Goal: Task Accomplishment & Management: Complete application form

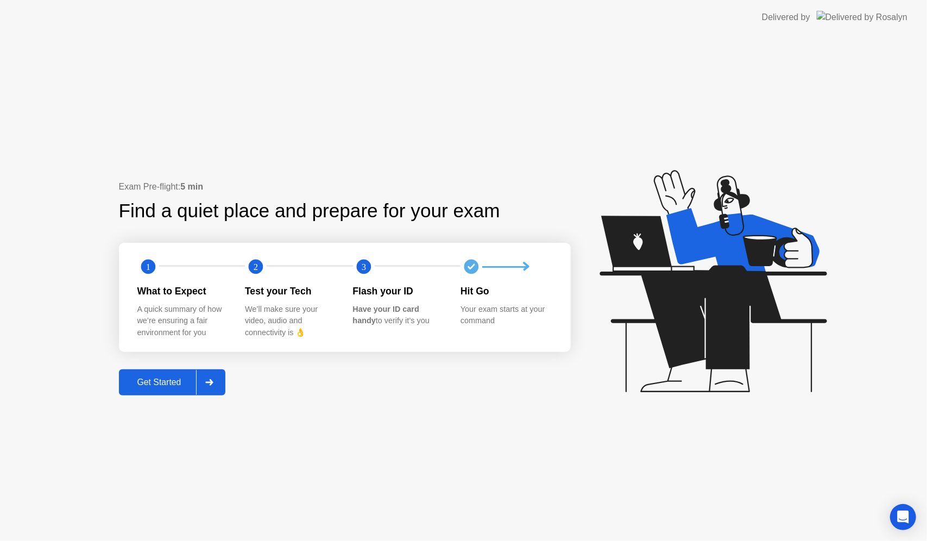
click at [203, 384] on div at bounding box center [209, 382] width 26 height 25
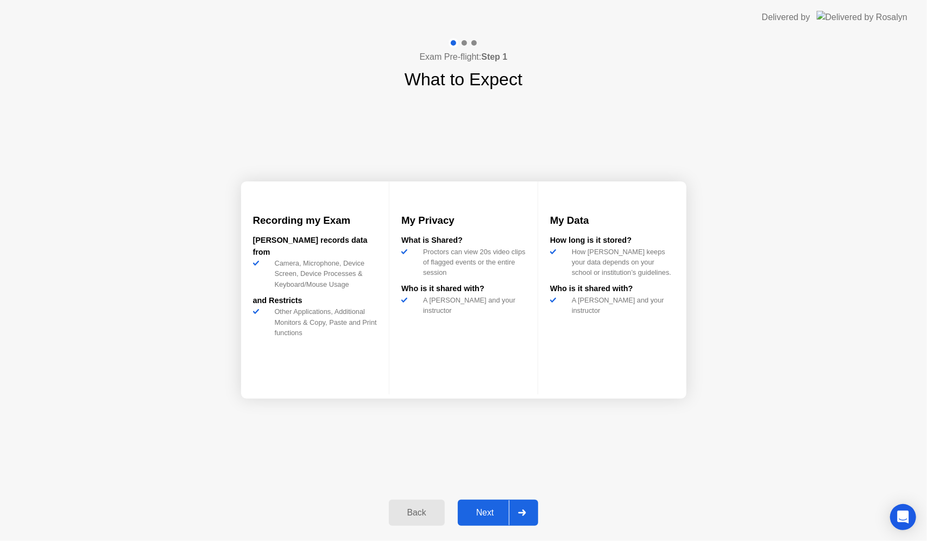
click at [530, 511] on div at bounding box center [522, 512] width 26 height 25
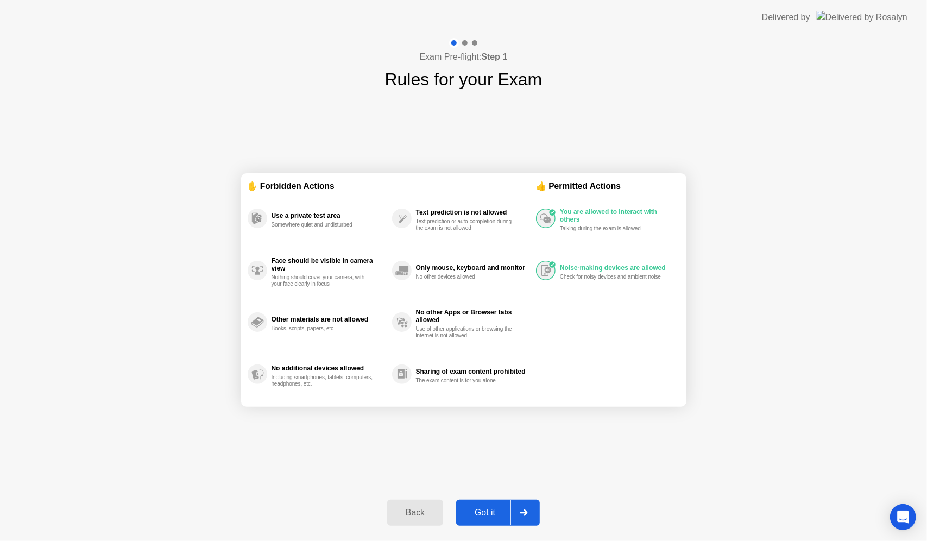
click at [516, 505] on div at bounding box center [524, 512] width 26 height 25
select select "**********"
select select "*******"
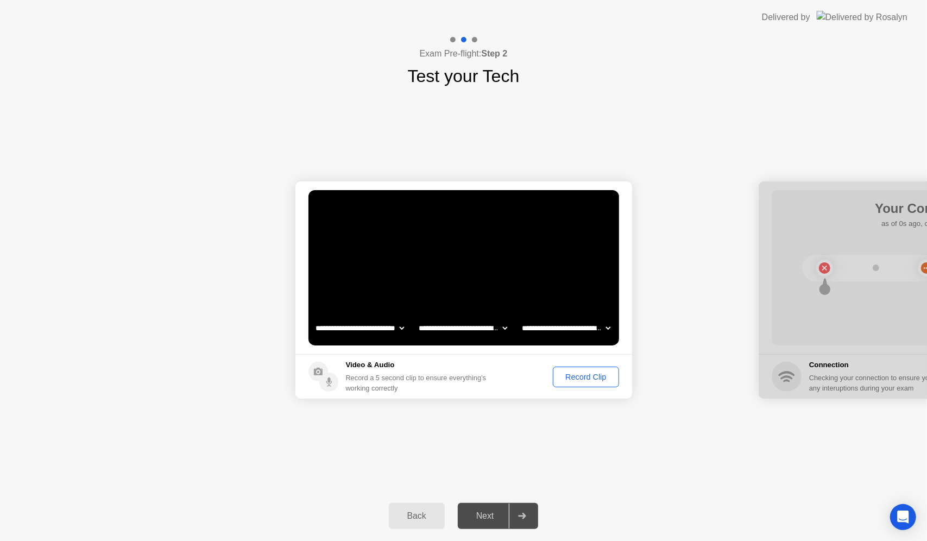
click at [584, 377] on div "Record Clip" at bounding box center [586, 377] width 58 height 9
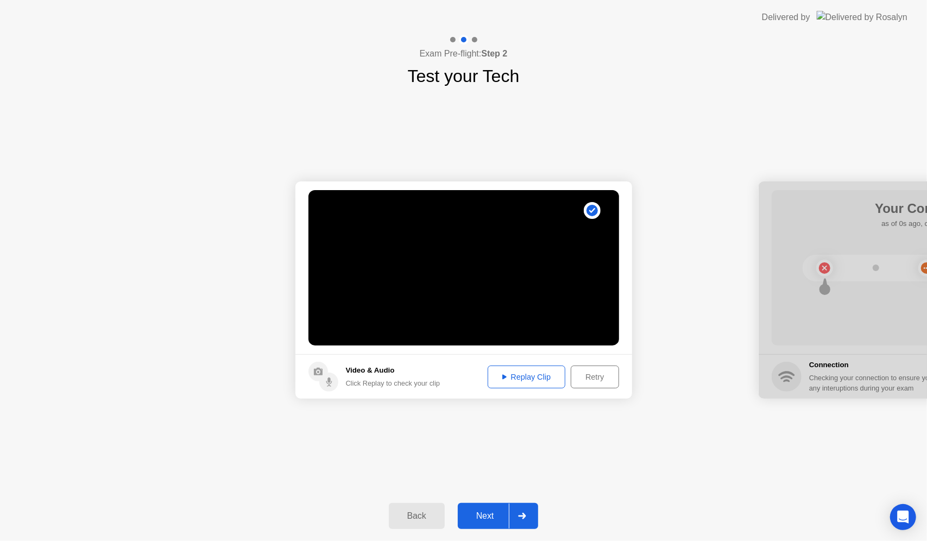
click at [518, 518] on div at bounding box center [522, 515] width 26 height 25
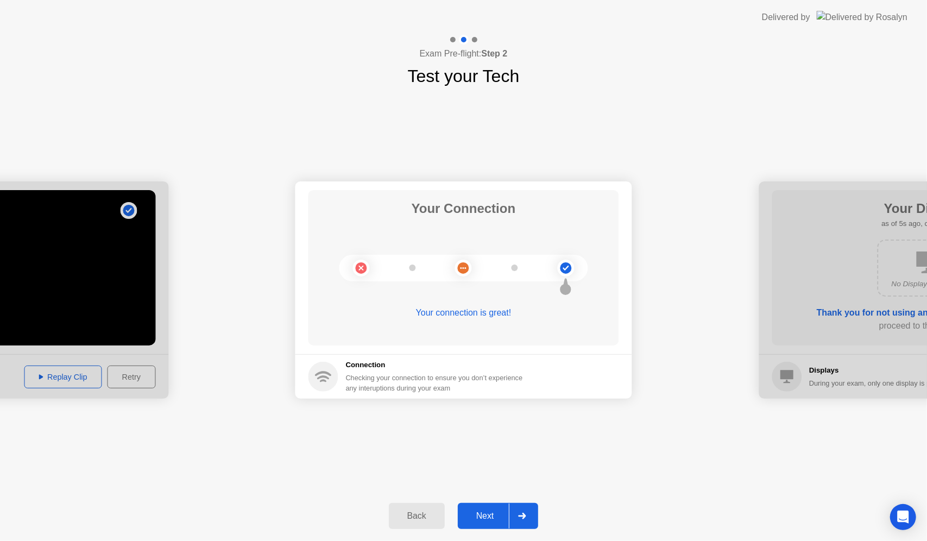
click at [518, 518] on div at bounding box center [522, 515] width 26 height 25
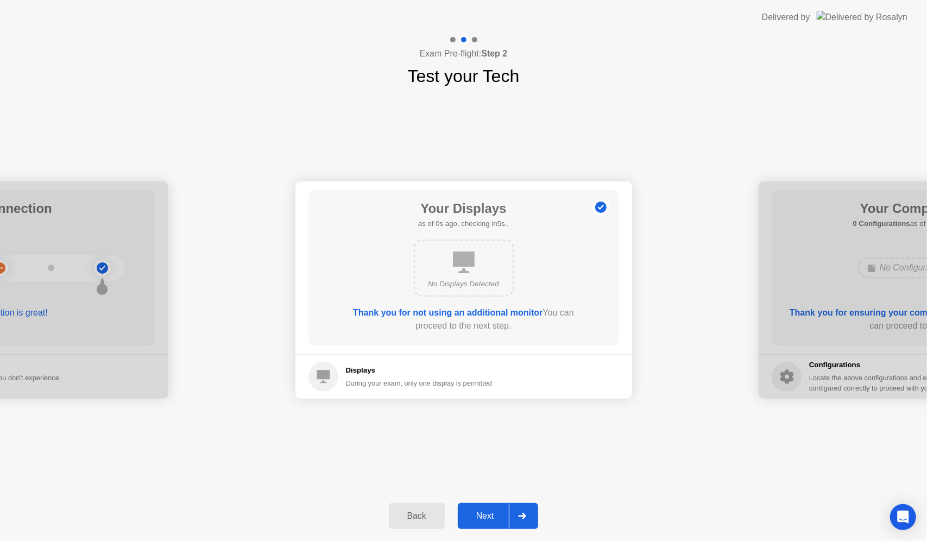
click at [518, 518] on div at bounding box center [522, 515] width 26 height 25
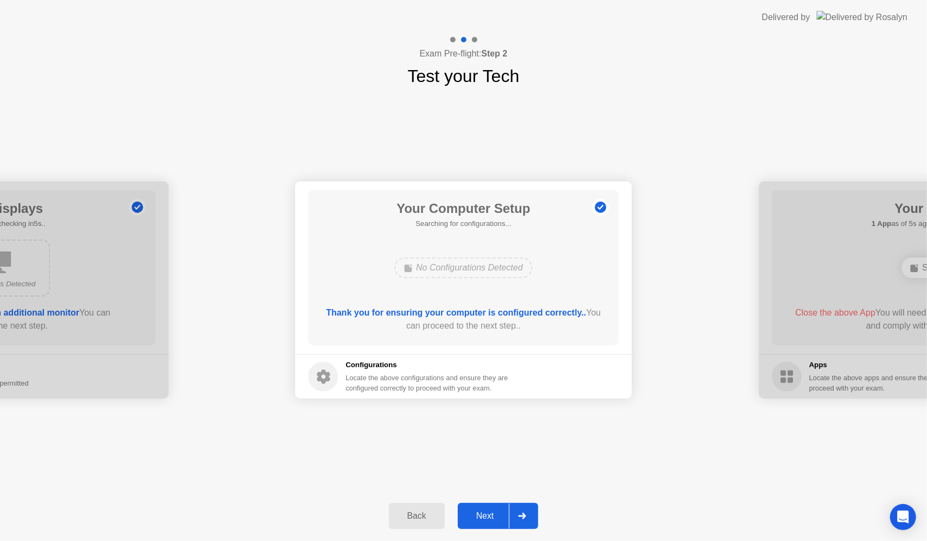
click at [518, 518] on div at bounding box center [522, 515] width 26 height 25
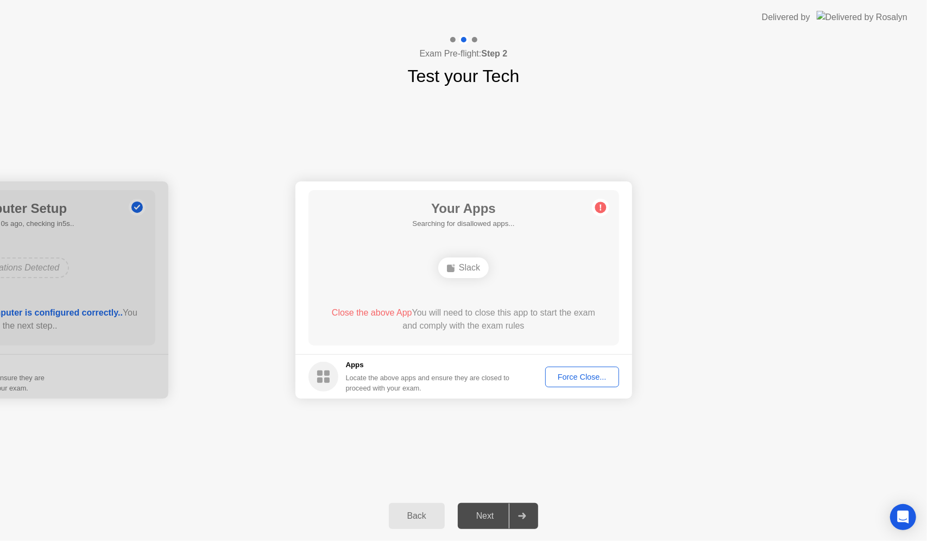
click at [570, 375] on div "Force Close..." at bounding box center [582, 377] width 66 height 9
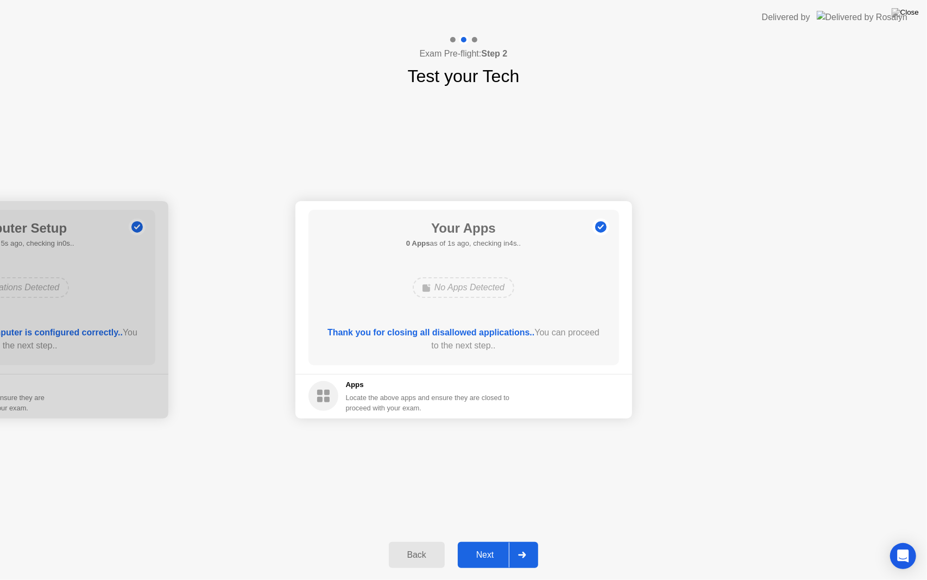
click at [508, 540] on div "Next" at bounding box center [485, 555] width 48 height 10
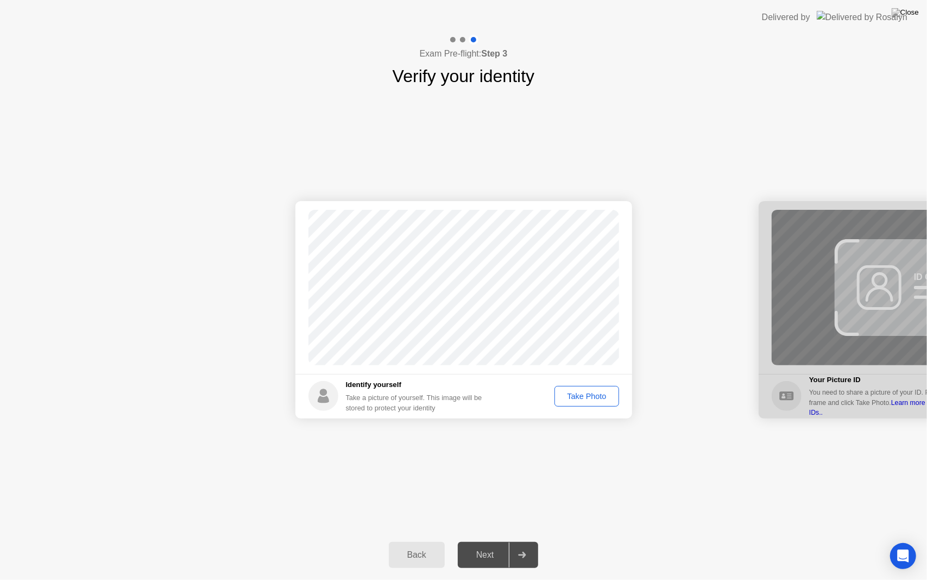
click at [584, 393] on div "Take Photo" at bounding box center [586, 396] width 56 height 9
click at [509, 540] on div "Next" at bounding box center [485, 555] width 48 height 10
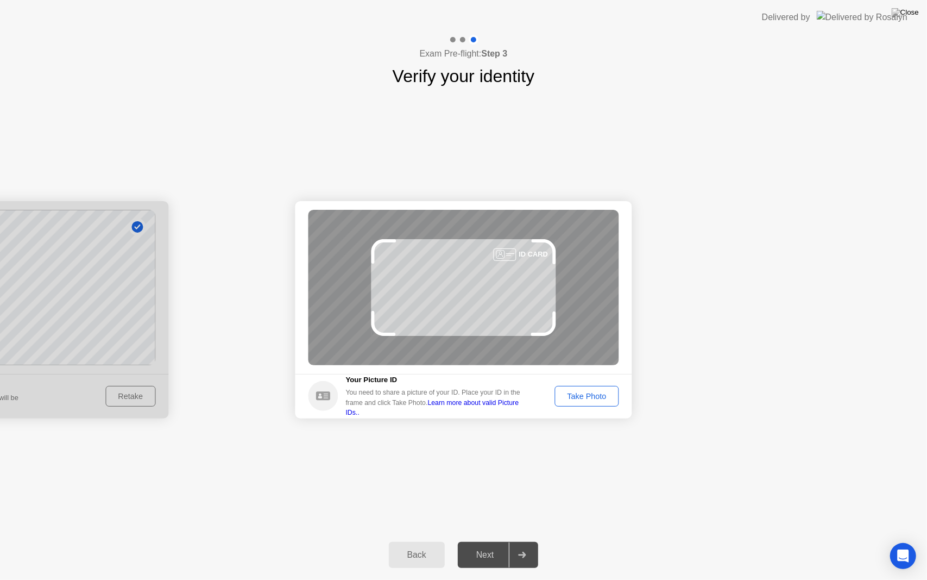
click at [583, 392] on div "Take Photo" at bounding box center [586, 396] width 56 height 9
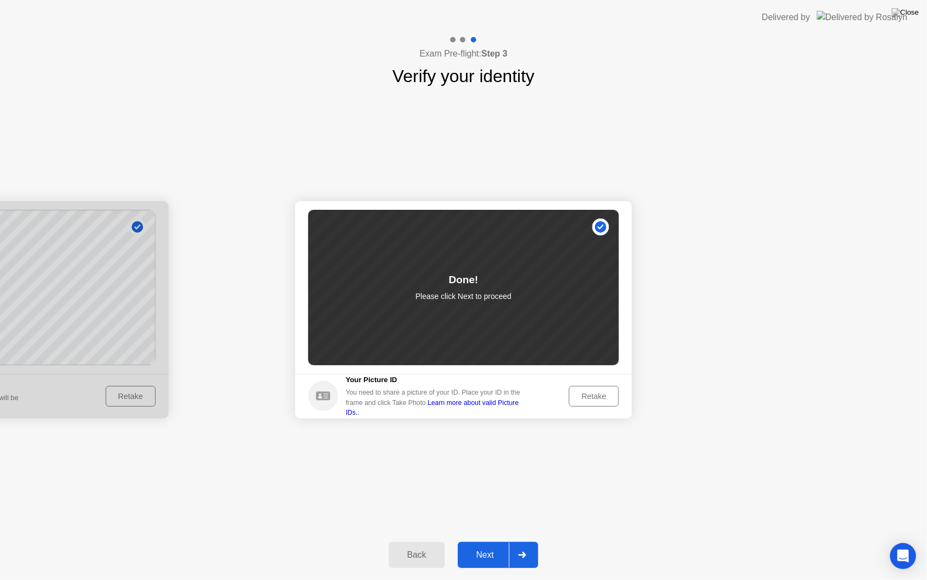
click at [488, 540] on div "Next" at bounding box center [485, 555] width 48 height 10
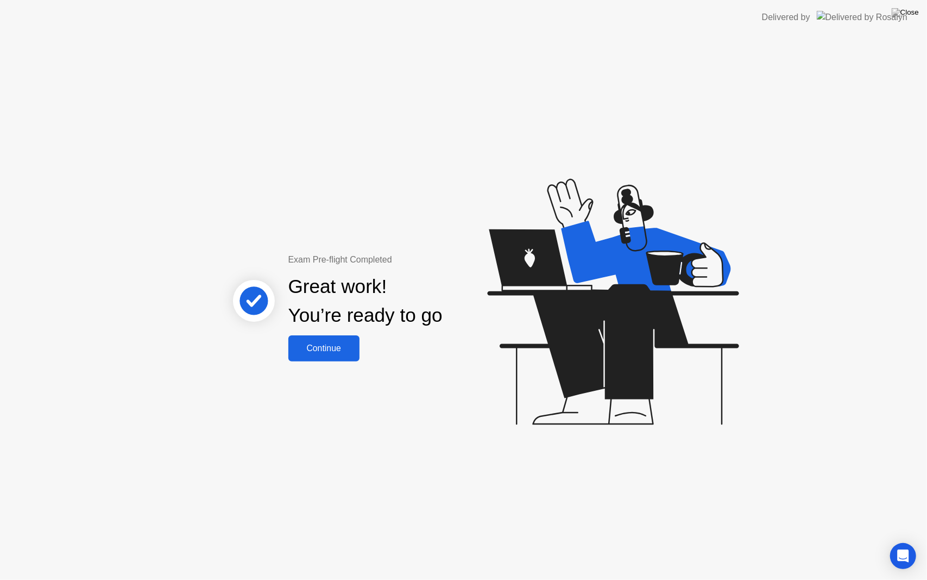
click at [314, 350] on div "Continue" at bounding box center [324, 348] width 65 height 10
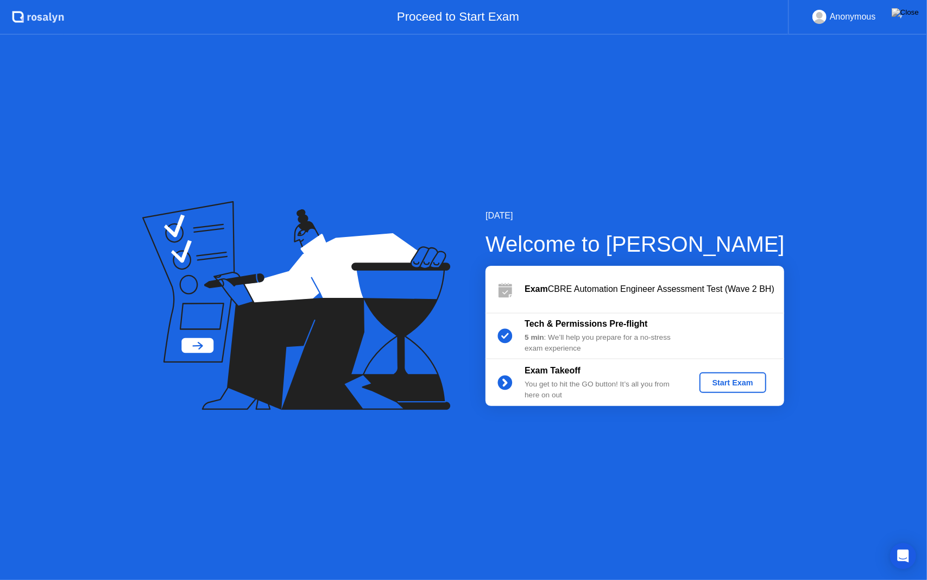
click at [716, 379] on div "Start Exam" at bounding box center [733, 382] width 58 height 9
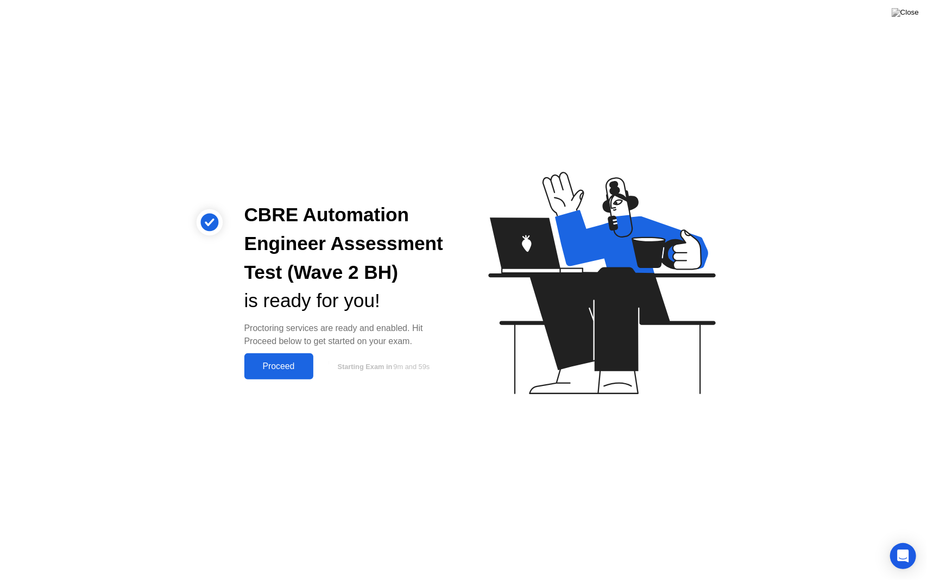
click at [276, 371] on div "Proceed" at bounding box center [279, 366] width 62 height 10
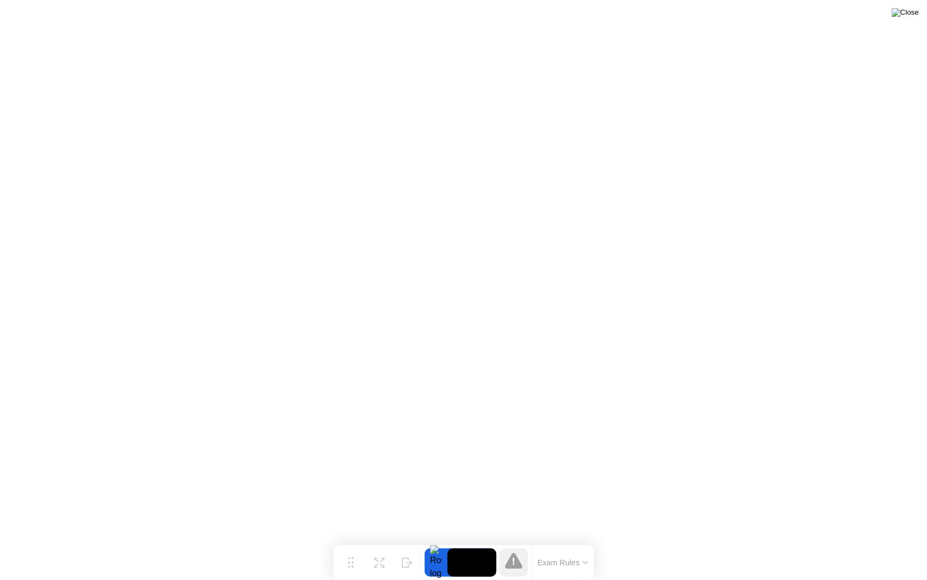
click at [915, 12] on img at bounding box center [905, 12] width 27 height 9
